Goal: Transaction & Acquisition: Purchase product/service

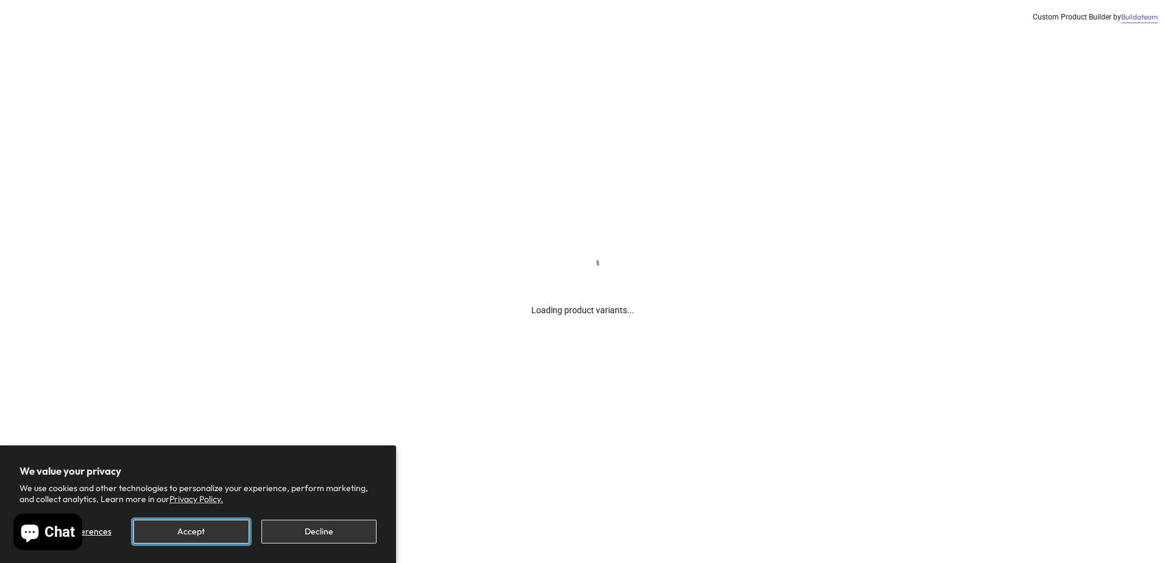
click at [186, 531] on button "Accept" at bounding box center [190, 532] width 115 height 24
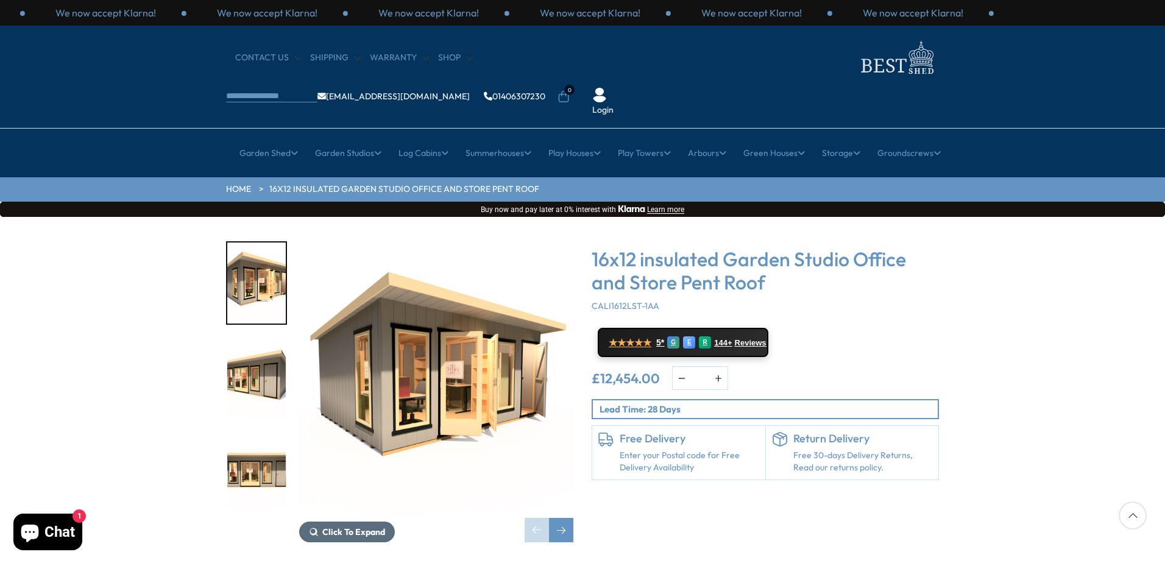
click at [344, 526] on span "Click To Expand" at bounding box center [353, 531] width 63 height 11
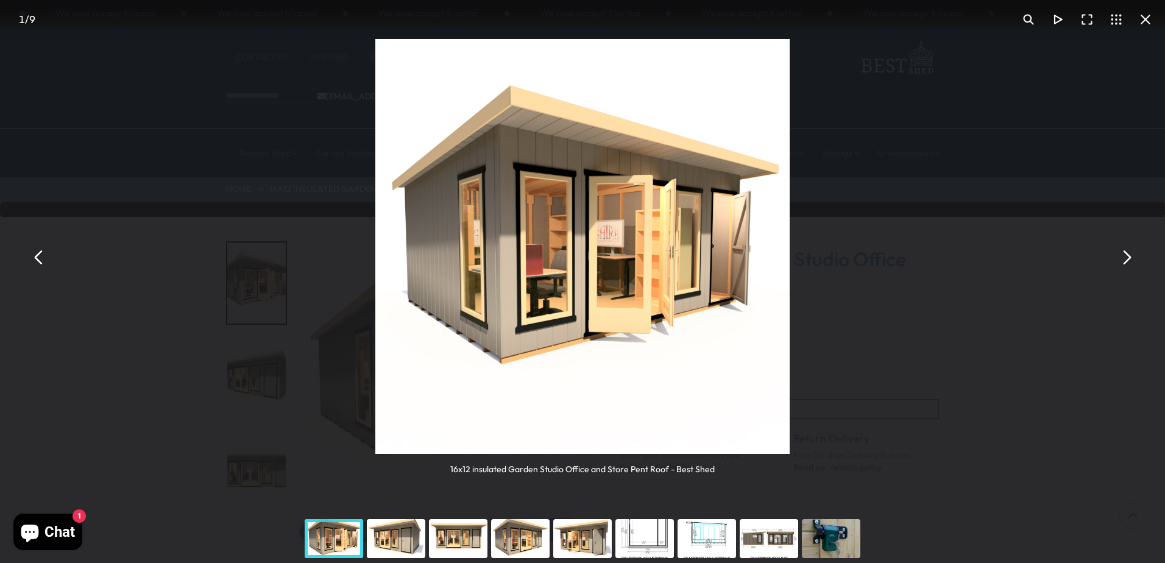
click at [1128, 255] on button "You can close this modal content with the ESC key" at bounding box center [1125, 256] width 29 height 29
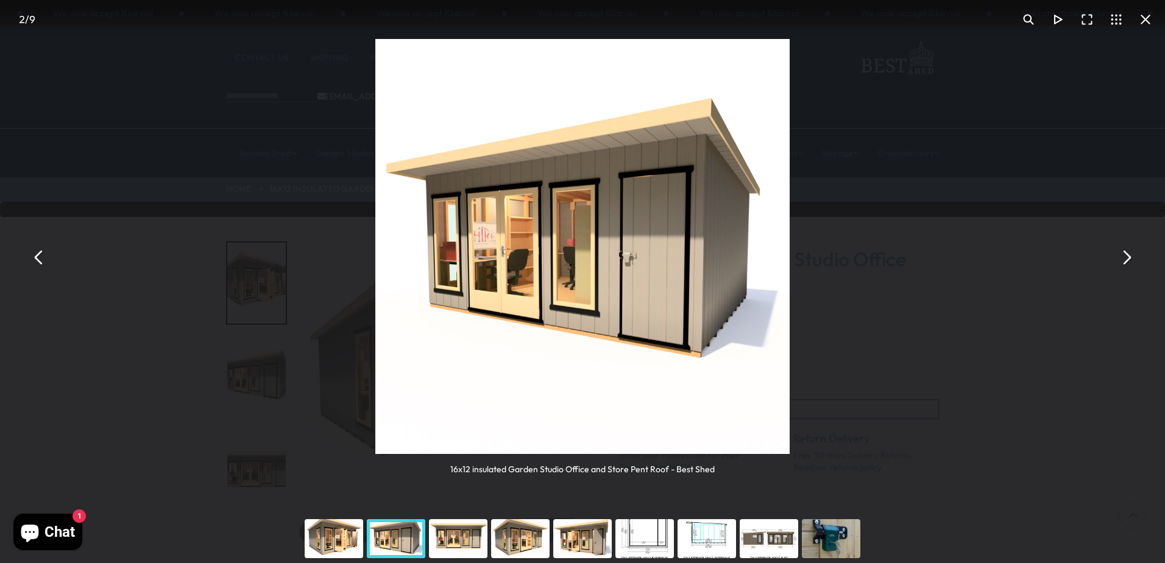
click at [1128, 255] on button "You can close this modal content with the ESC key" at bounding box center [1125, 256] width 29 height 29
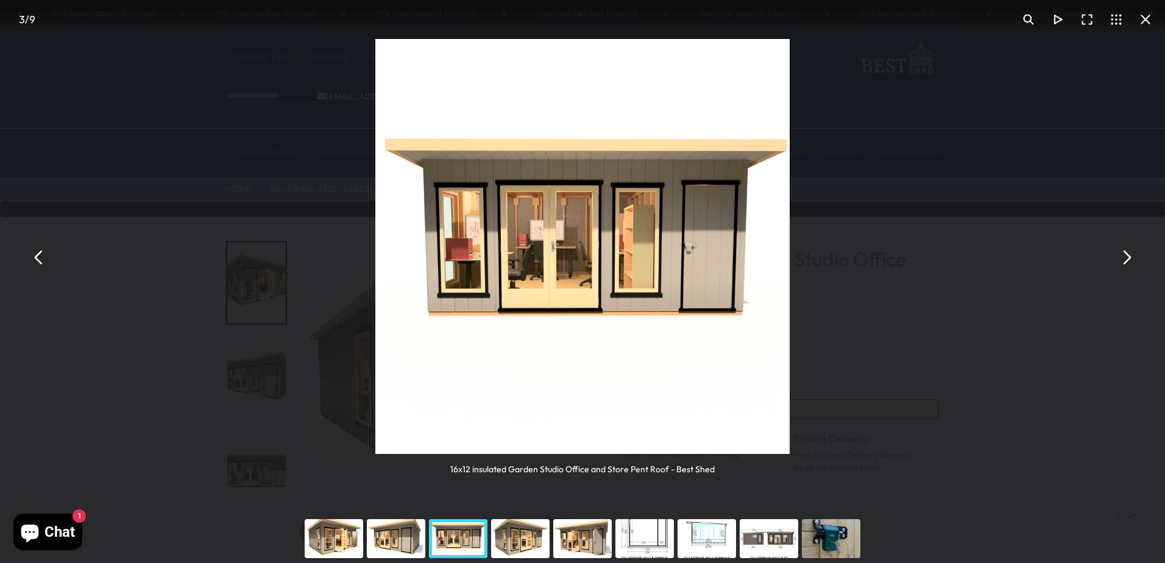
click at [1128, 255] on button "You can close this modal content with the ESC key" at bounding box center [1125, 256] width 29 height 29
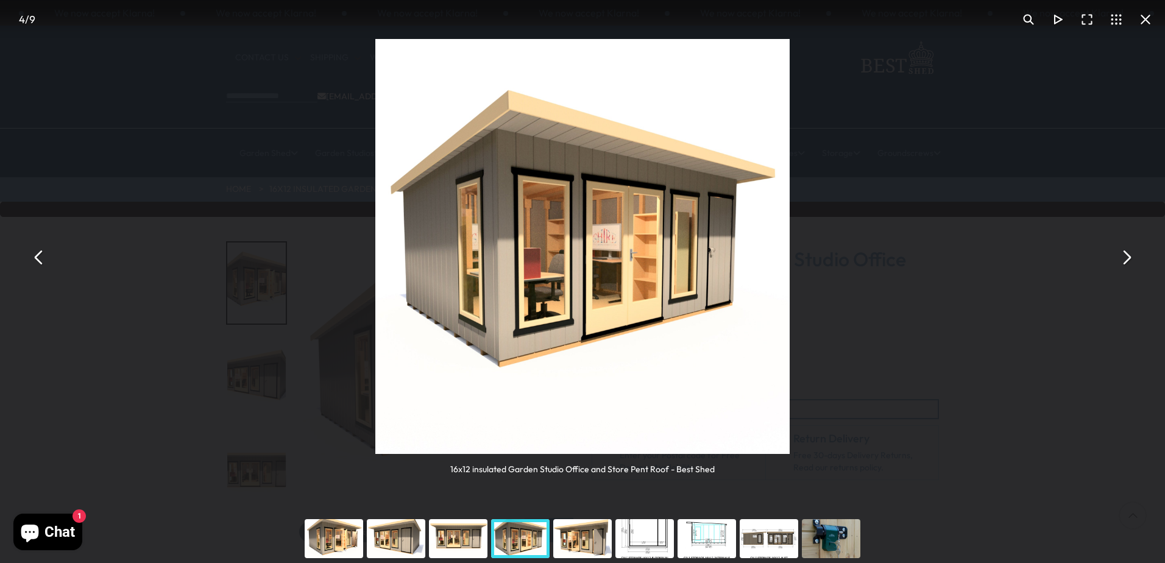
click at [1128, 255] on button "You can close this modal content with the ESC key" at bounding box center [1125, 256] width 29 height 29
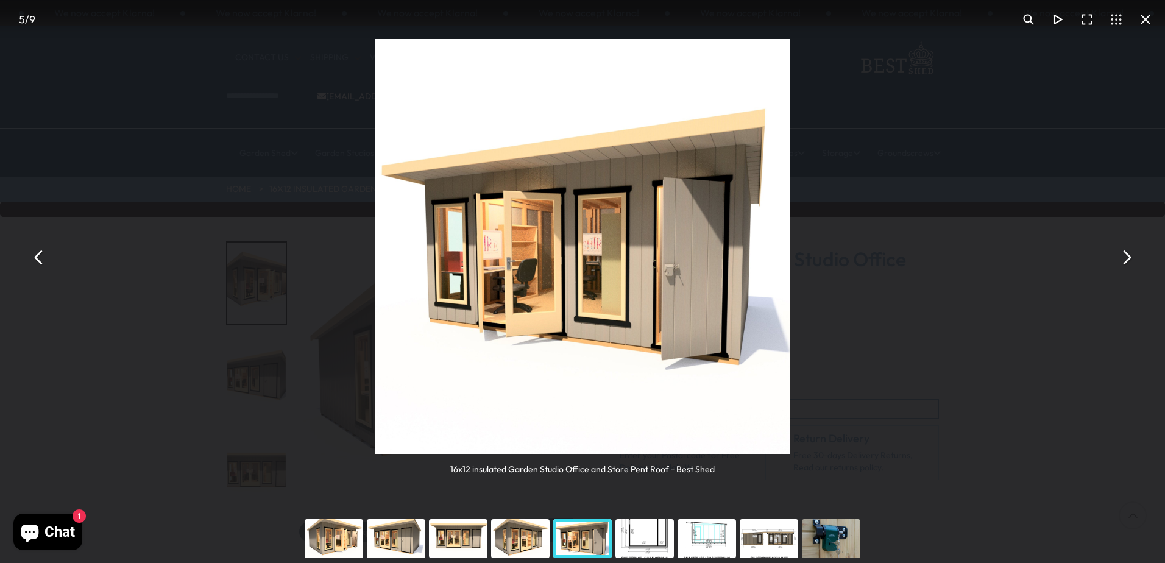
click at [1128, 255] on button "You can close this modal content with the ESC key" at bounding box center [1125, 256] width 29 height 29
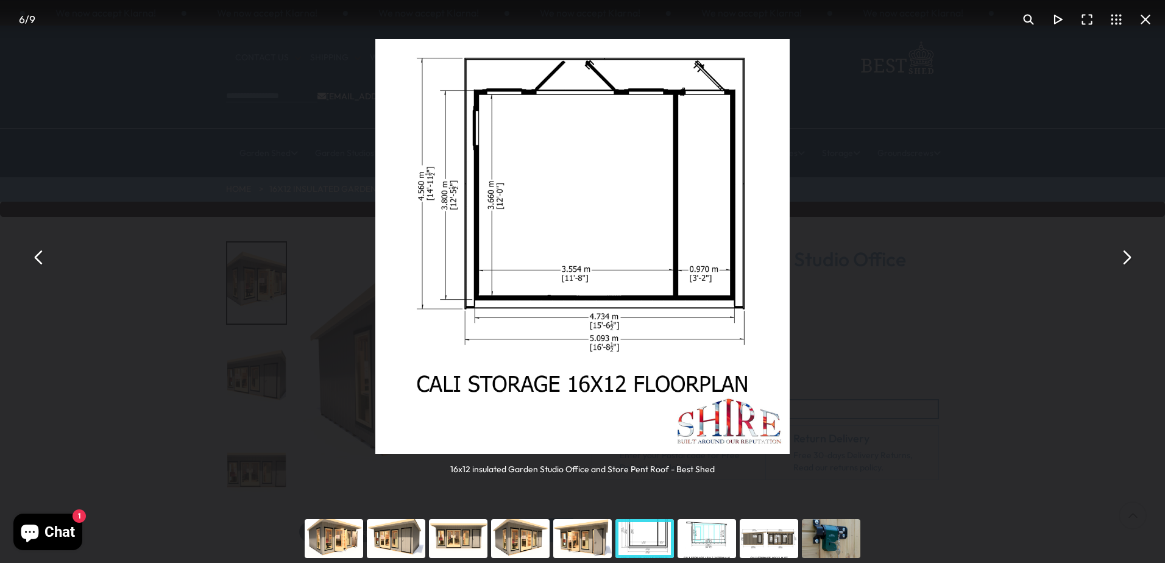
click at [1128, 255] on button "You can close this modal content with the ESC key" at bounding box center [1125, 256] width 29 height 29
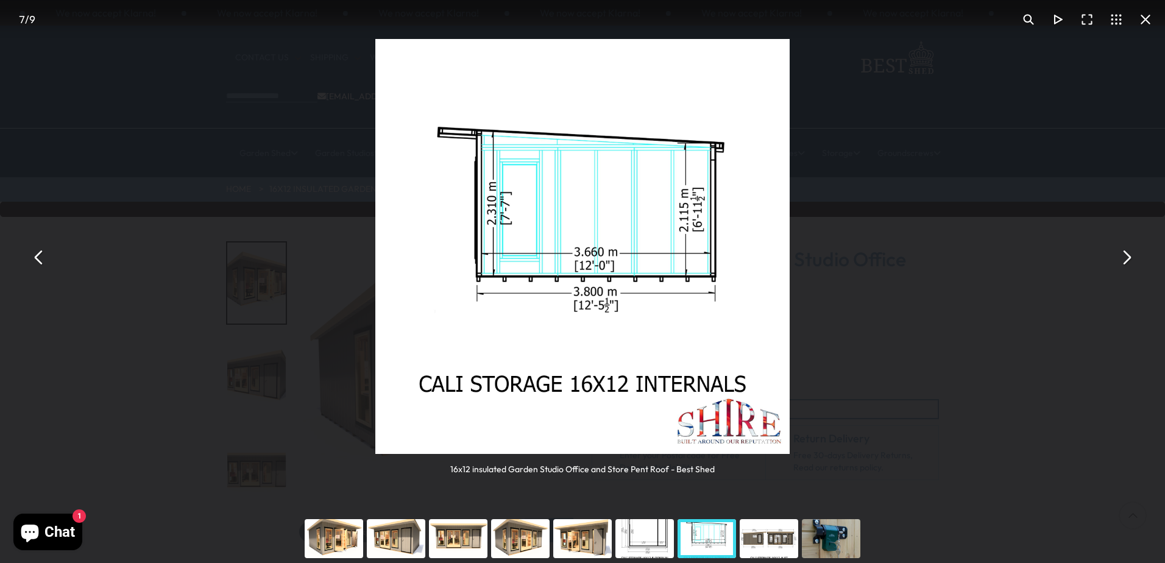
click at [1150, 18] on button "You can close this modal content with the ESC key" at bounding box center [1145, 19] width 29 height 29
